Goal: Find specific page/section: Find specific page/section

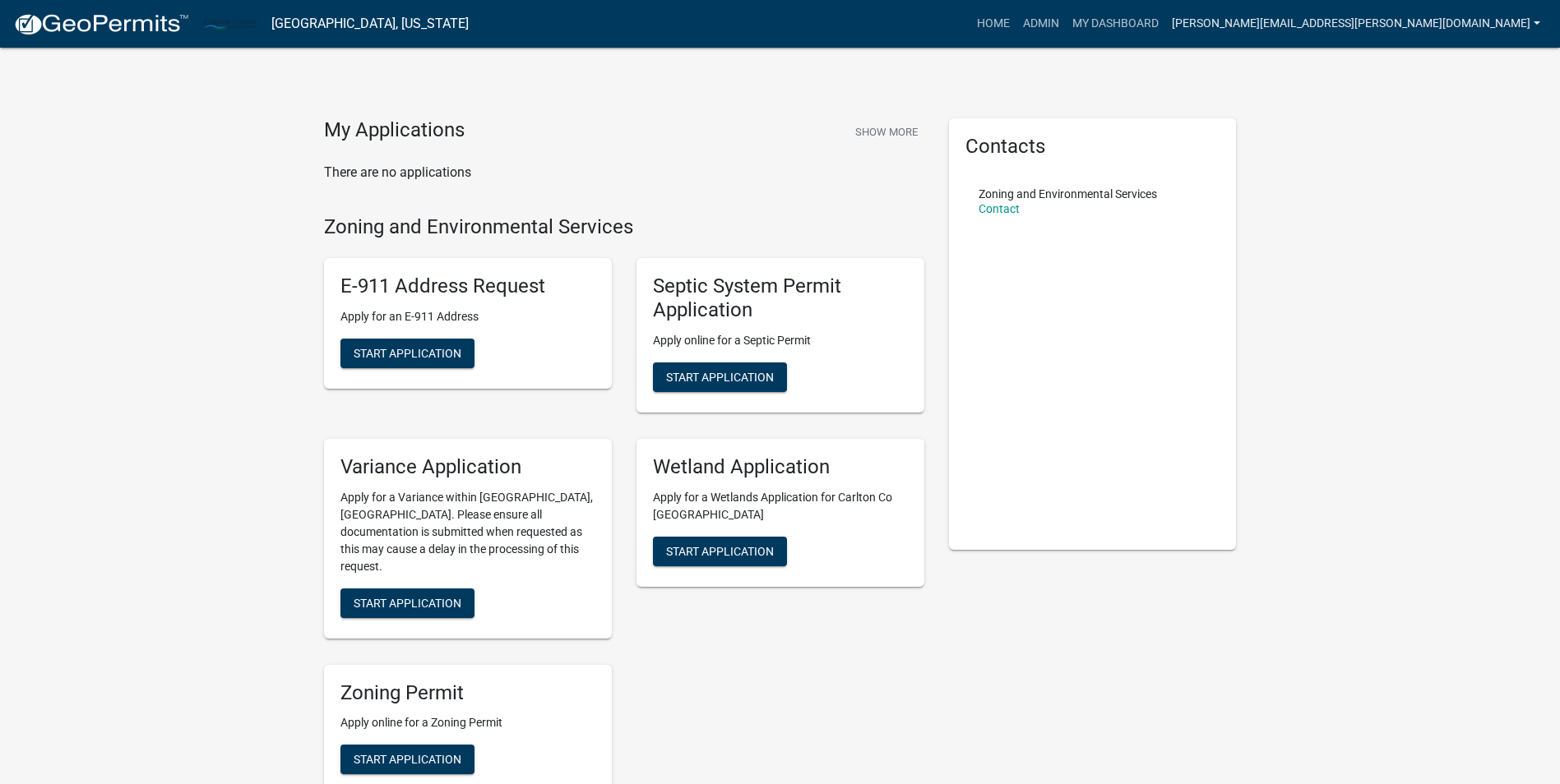
click at [1388, 23] on link "[PERSON_NAME][EMAIL_ADDRESS][PERSON_NAME][DOMAIN_NAME]" at bounding box center [1356, 23] width 381 height 31
click at [1457, 66] on link "Admin" at bounding box center [1481, 68] width 132 height 40
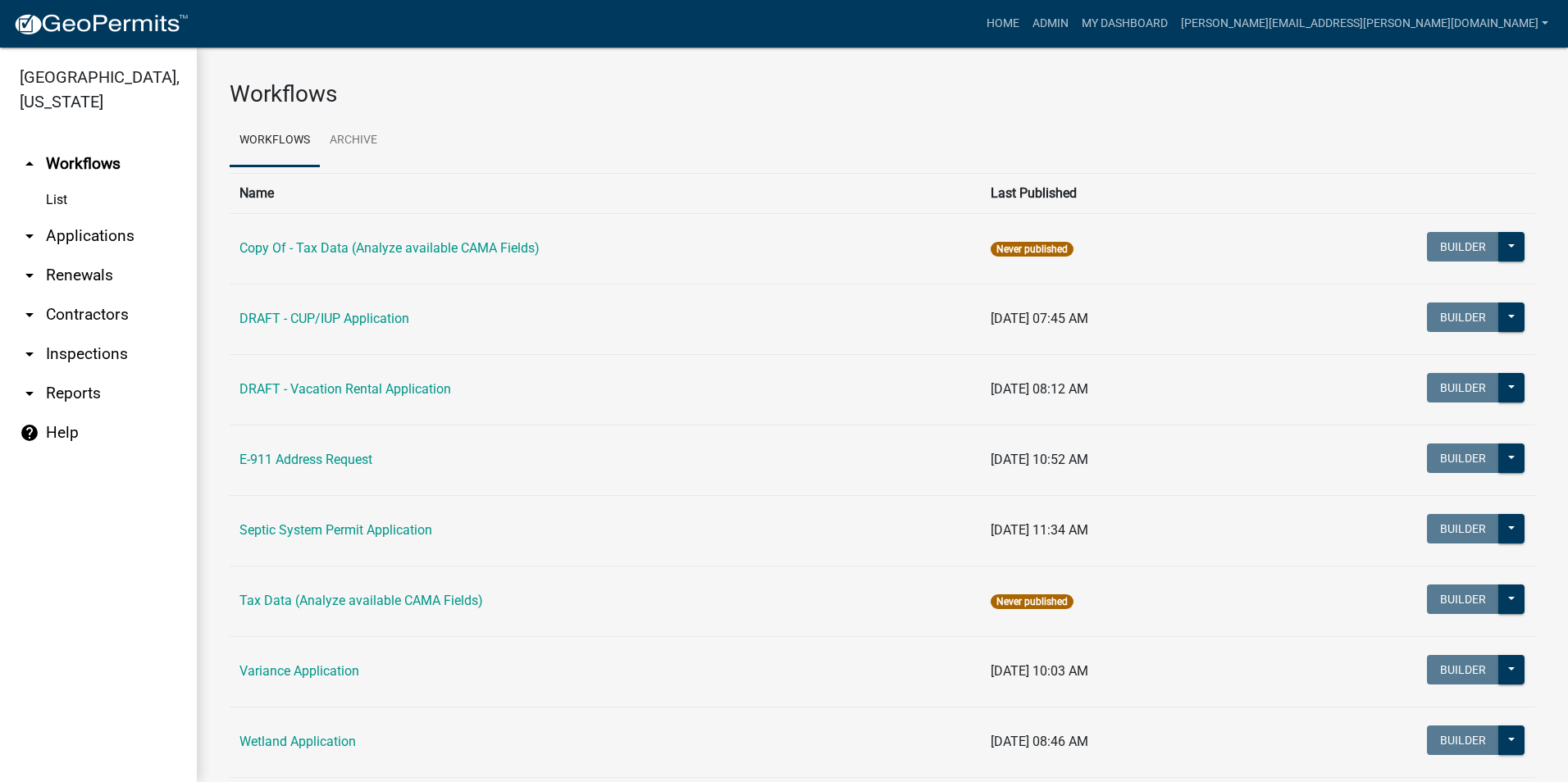
click at [69, 393] on link "arrow_drop_down Reports" at bounding box center [98, 394] width 197 height 40
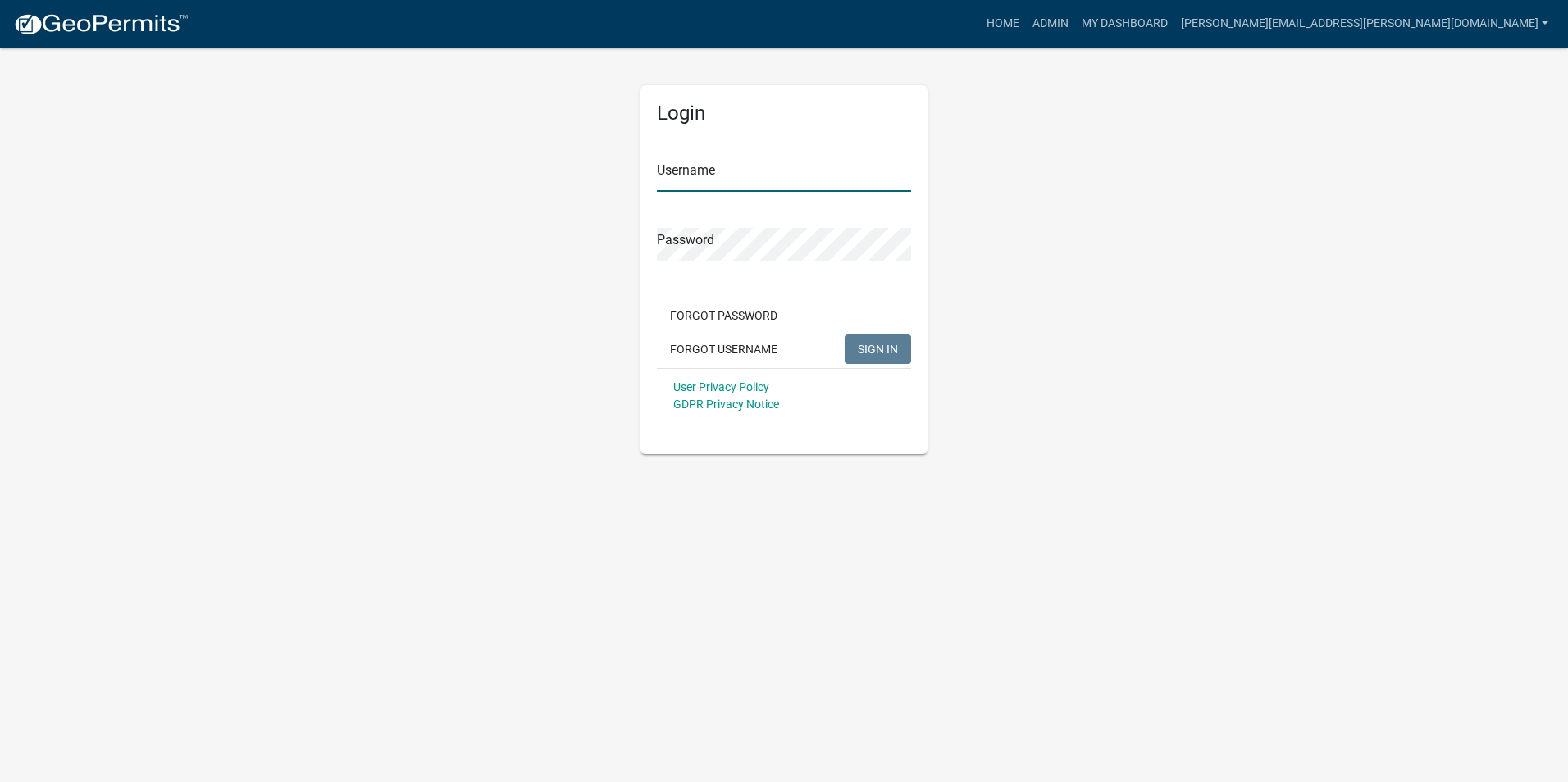
type input "[PERSON_NAME][EMAIL_ADDRESS][PERSON_NAME][DOMAIN_NAME]"
click at [878, 353] on span "SIGN IN" at bounding box center [878, 348] width 41 height 13
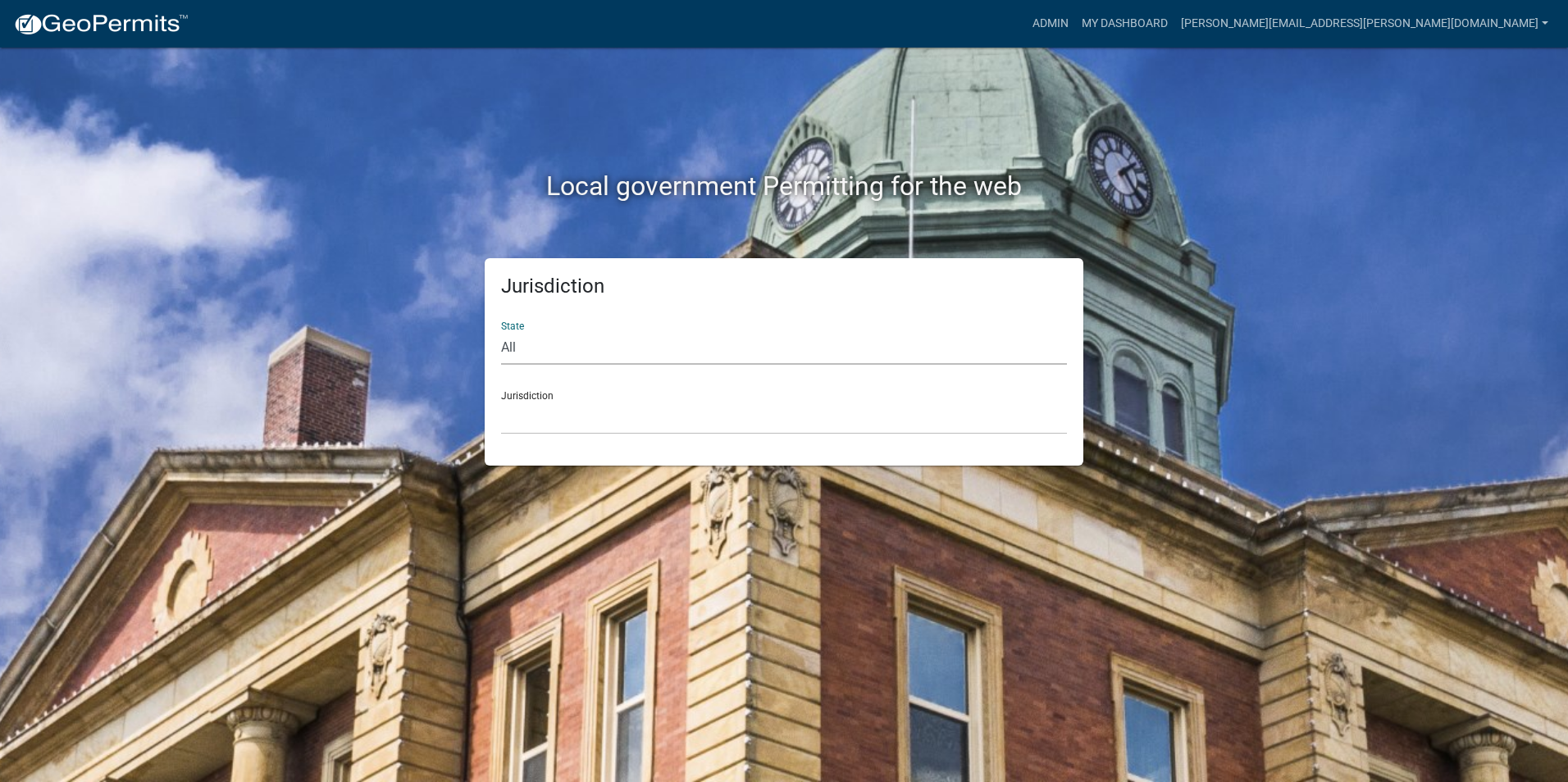
click at [521, 349] on select "All [US_STATE] [US_STATE] [US_STATE] [US_STATE] [US_STATE] [US_STATE] [US_STATE…" at bounding box center [784, 347] width 566 height 34
select select "[US_STATE]"
click at [501, 331] on select "All [US_STATE] [US_STATE] [US_STATE] [US_STATE] [US_STATE] [US_STATE] [US_STATE…" at bounding box center [784, 347] width 566 height 34
click at [556, 397] on div "Jurisdiction [GEOGRAPHIC_DATA], [US_STATE] [GEOGRAPHIC_DATA], [US_STATE] [GEOGR…" at bounding box center [784, 406] width 566 height 56
click at [539, 403] on select "[GEOGRAPHIC_DATA], [US_STATE] [GEOGRAPHIC_DATA], [US_STATE] [GEOGRAPHIC_DATA], …" at bounding box center [784, 417] width 566 height 34
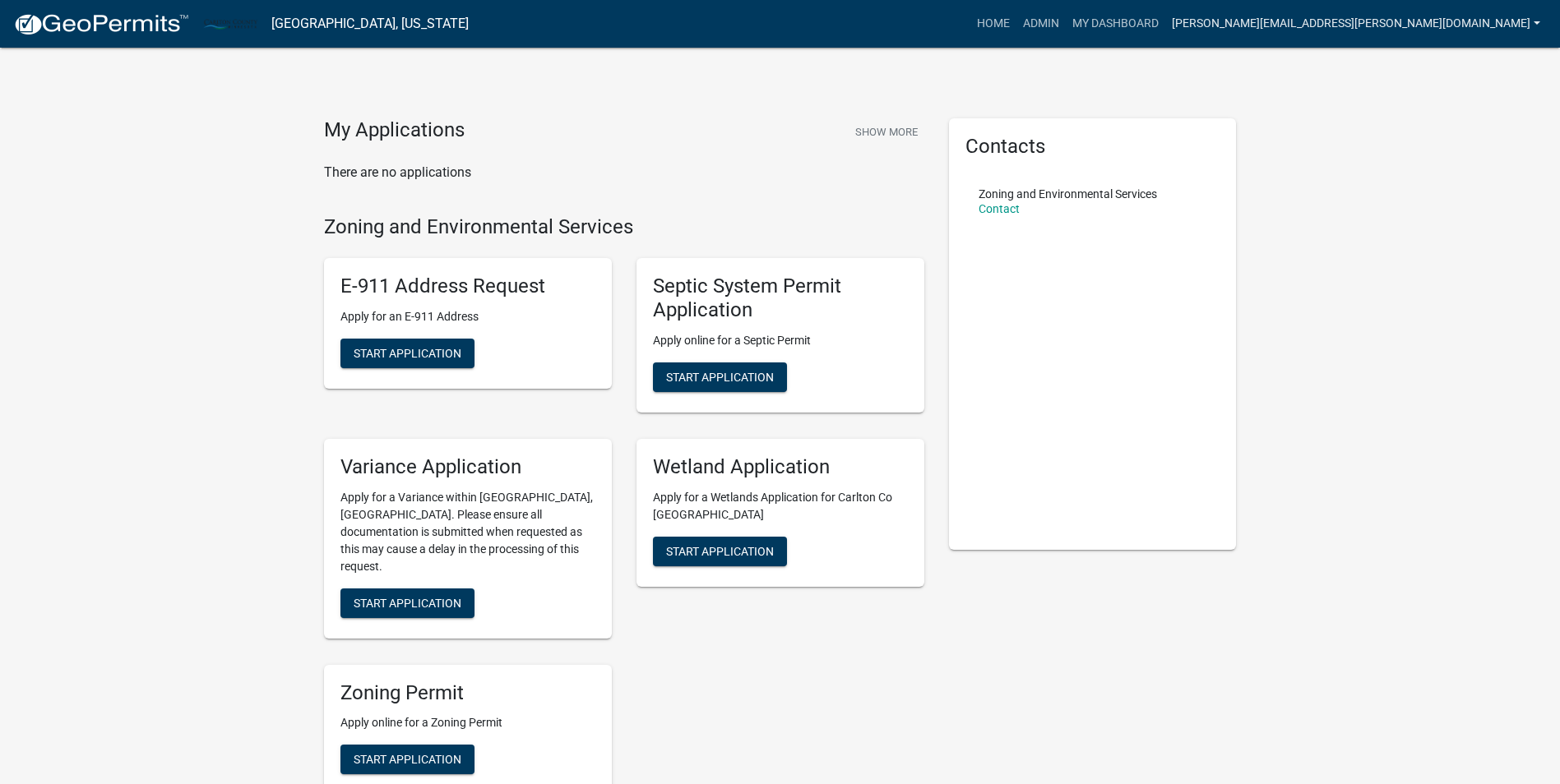
click at [1391, 24] on link "[PERSON_NAME][EMAIL_ADDRESS][PERSON_NAME][DOMAIN_NAME]" at bounding box center [1356, 23] width 381 height 31
click at [1449, 66] on link "Admin" at bounding box center [1481, 68] width 132 height 40
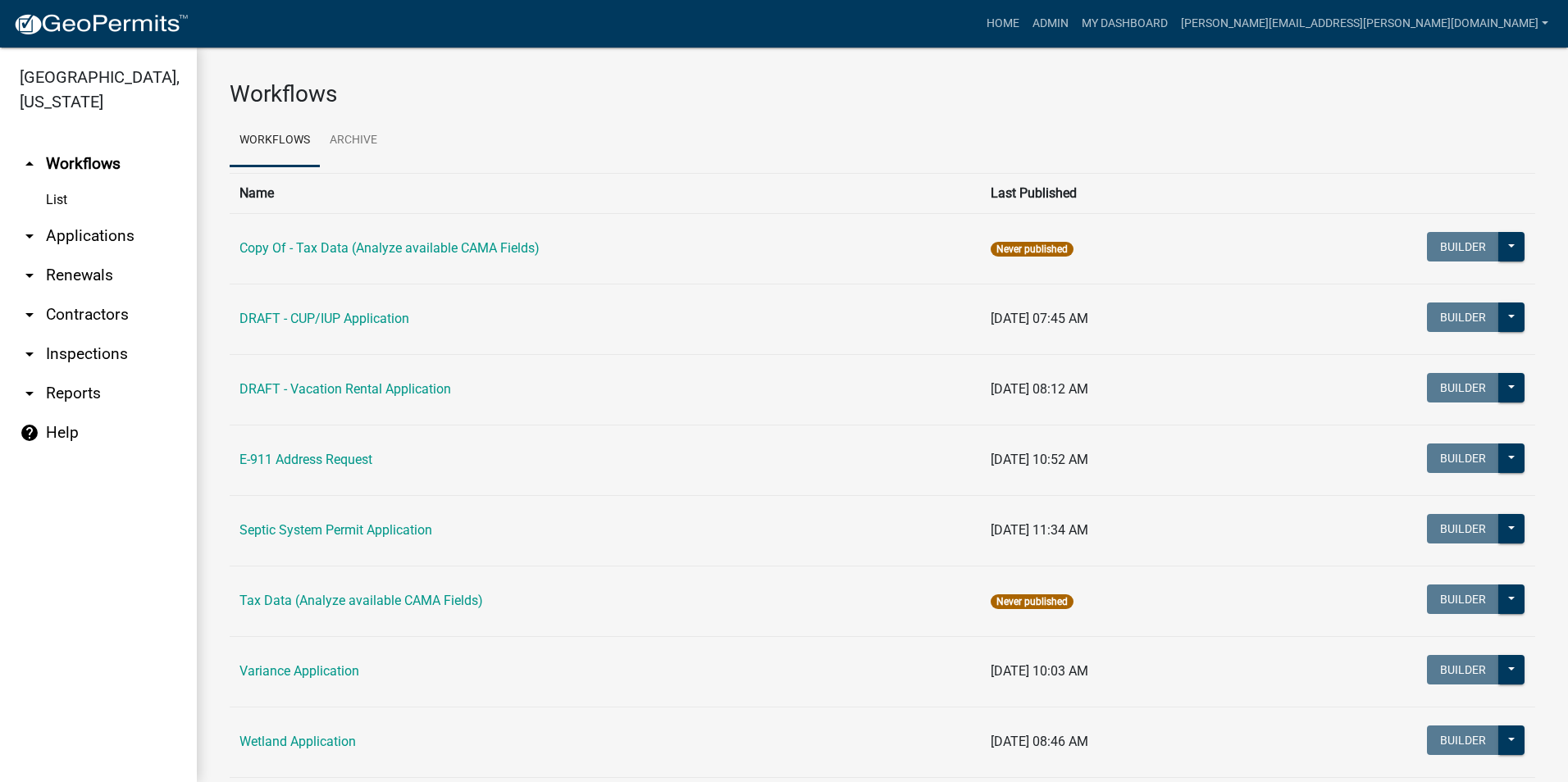
click at [73, 394] on link "arrow_drop_down Reports" at bounding box center [98, 394] width 197 height 40
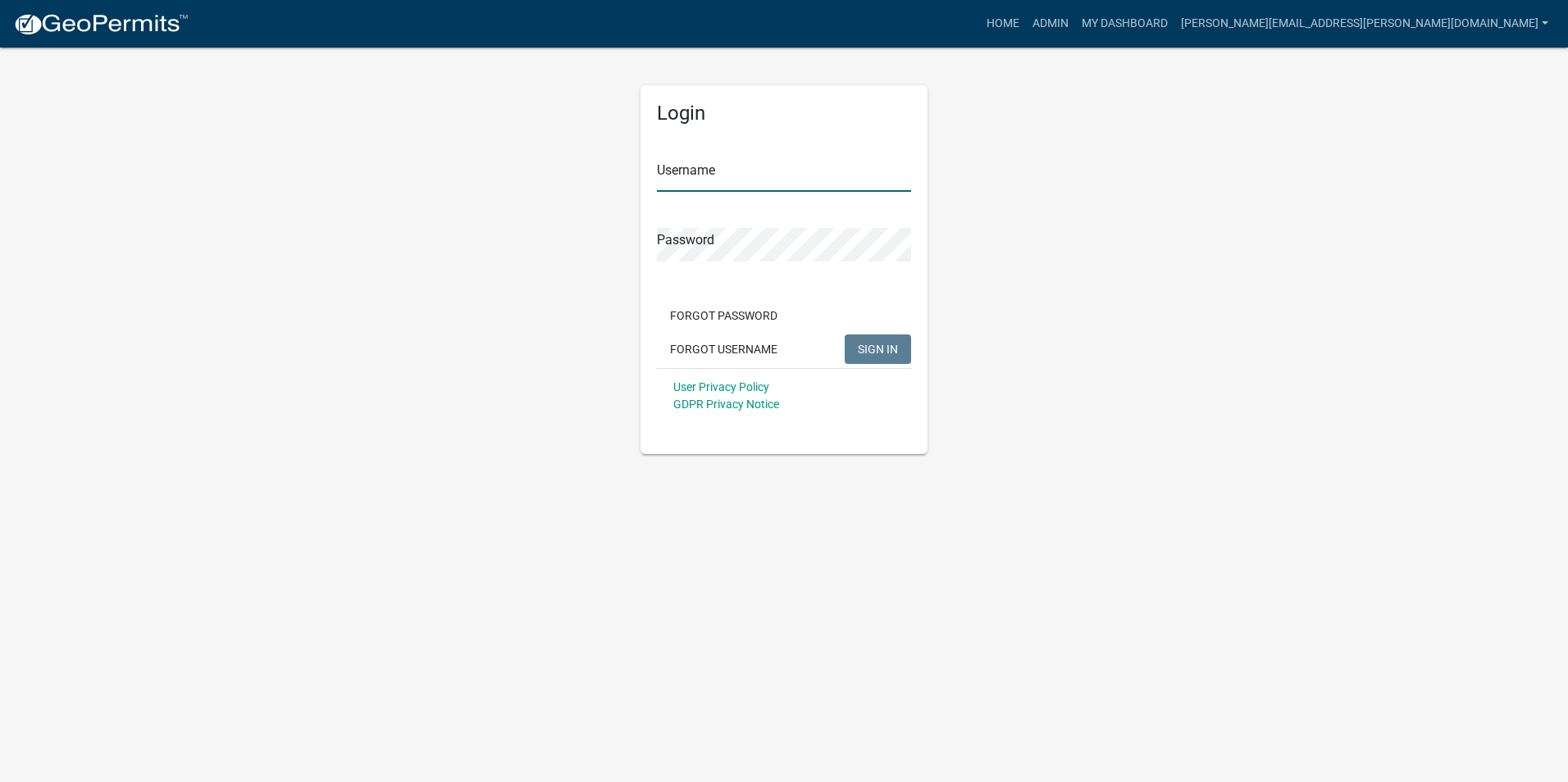
type input "[PERSON_NAME][EMAIL_ADDRESS][PERSON_NAME][DOMAIN_NAME]"
click at [879, 357] on button "SIGN IN" at bounding box center [878, 349] width 67 height 29
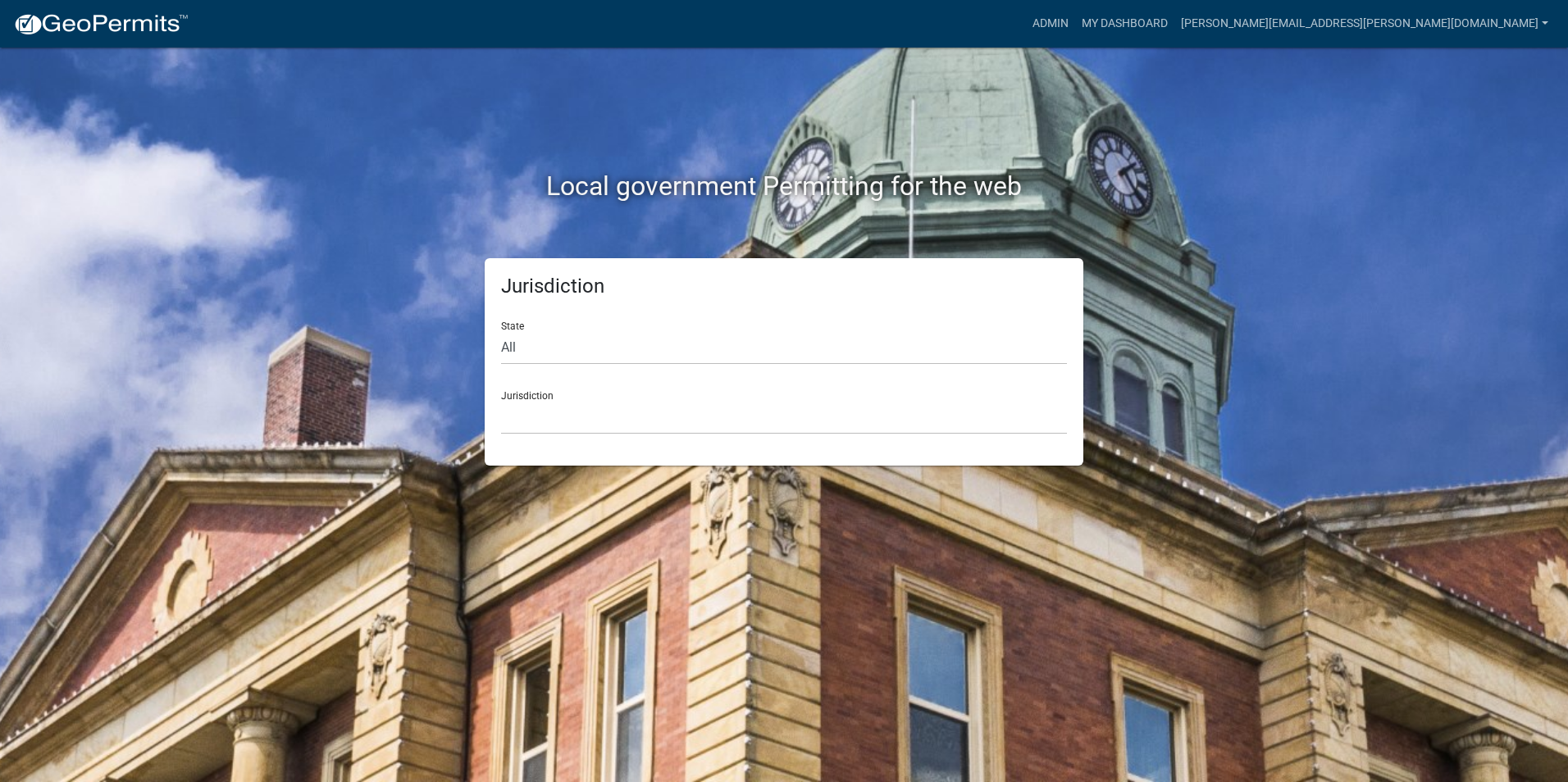
click at [1204, 302] on div "Jurisdiction State All [US_STATE] [US_STATE] [US_STATE] [US_STATE] [US_STATE] […" at bounding box center [784, 362] width 935 height 207
click at [523, 350] on select "All [US_STATE] [US_STATE] [US_STATE] [US_STATE] [US_STATE] [US_STATE] [US_STATE…" at bounding box center [784, 347] width 566 height 34
select select "[US_STATE]"
click at [501, 331] on select "All [US_STATE] [US_STATE] [US_STATE] [US_STATE] [US_STATE] [US_STATE] [US_STATE…" at bounding box center [784, 347] width 566 height 34
click at [524, 410] on select "[GEOGRAPHIC_DATA], [US_STATE] [GEOGRAPHIC_DATA], [US_STATE] [GEOGRAPHIC_DATA], …" at bounding box center [784, 417] width 566 height 34
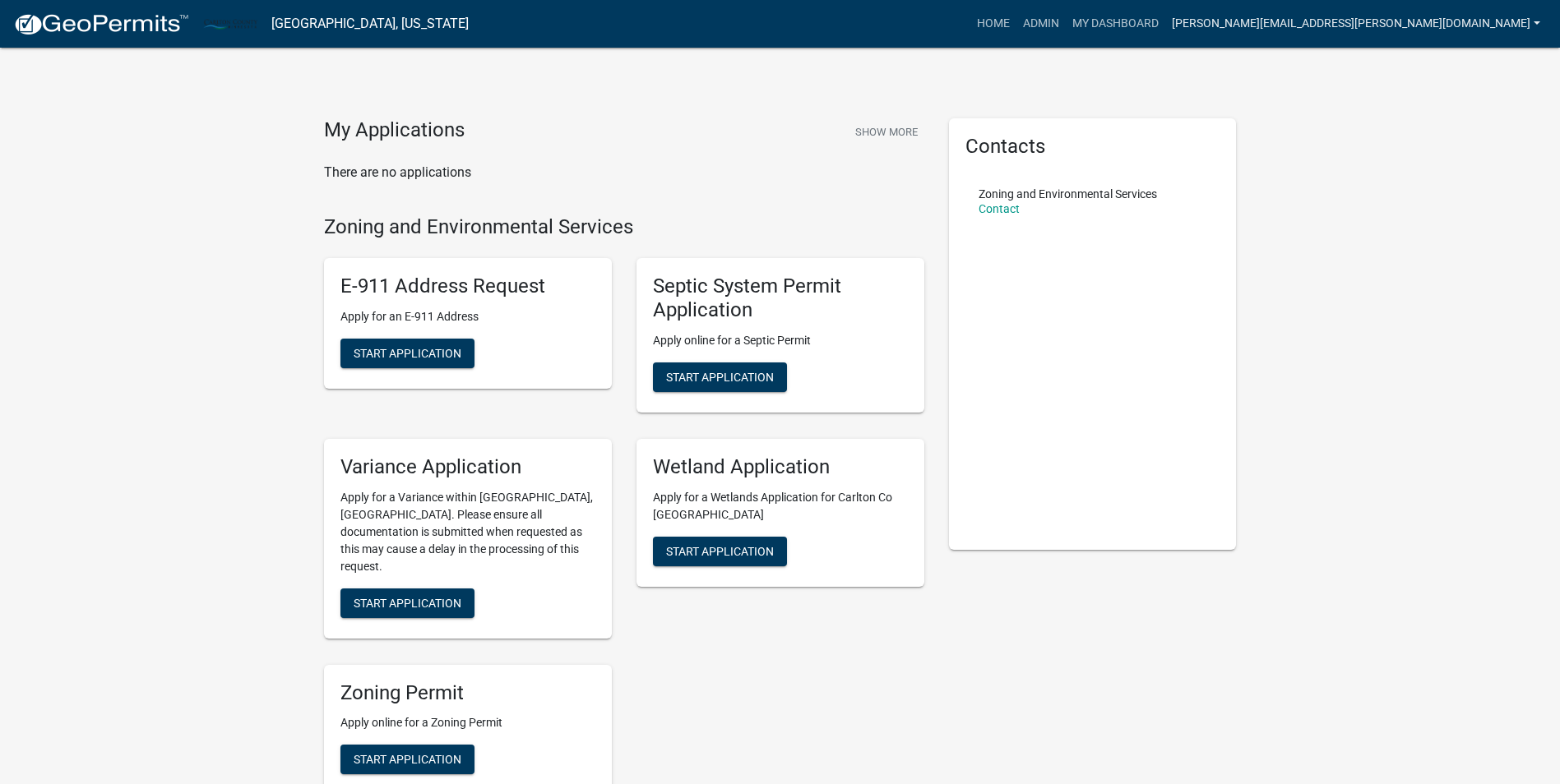
click at [1410, 23] on link "[PERSON_NAME][EMAIL_ADDRESS][PERSON_NAME][DOMAIN_NAME]" at bounding box center [1356, 23] width 381 height 31
click at [1447, 65] on link "Admin" at bounding box center [1481, 68] width 132 height 40
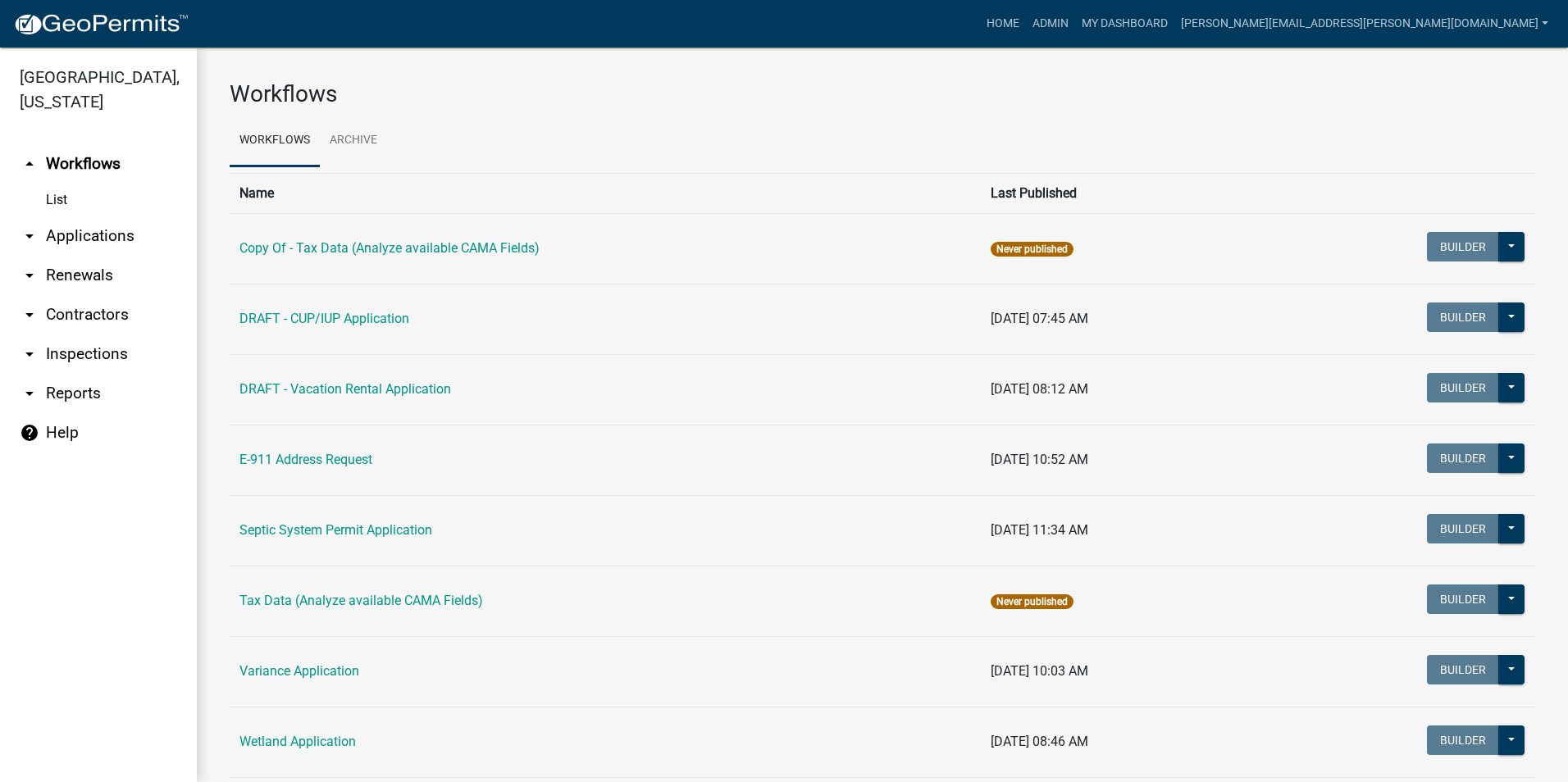
click at [88, 235] on link "arrow_drop_down Applications" at bounding box center [98, 237] width 197 height 40
